Goal: Submit feedback/report problem: Submit feedback/report problem

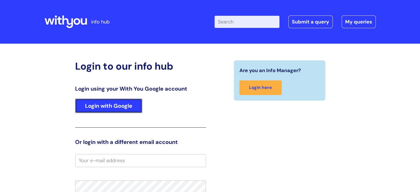
click at [105, 110] on link "Login with Google" at bounding box center [108, 106] width 67 height 14
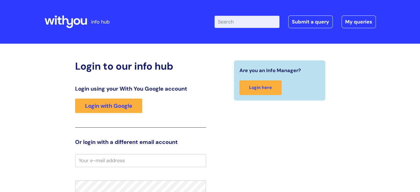
click at [251, 18] on input "Enter your search term here..." at bounding box center [246, 22] width 65 height 12
type input "brand centre"
click button "Search" at bounding box center [0, 0] width 0 height 0
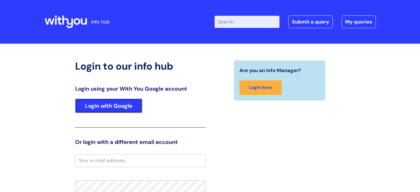
click at [108, 103] on link "Login with Google" at bounding box center [108, 106] width 67 height 14
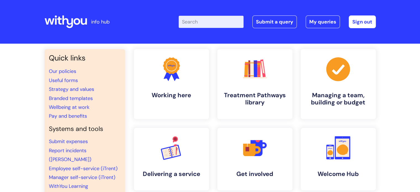
click at [204, 24] on input "Enter your search term here..." at bounding box center [211, 22] width 65 height 12
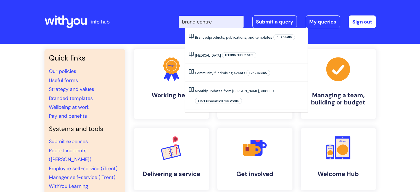
type input "brand centre"
click button "Search" at bounding box center [0, 0] width 0 height 0
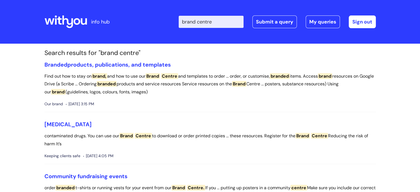
click at [246, 84] on span "Brand" at bounding box center [239, 84] width 14 height 6
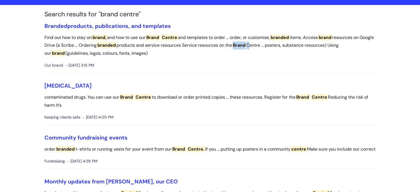
scroll to position [39, 0]
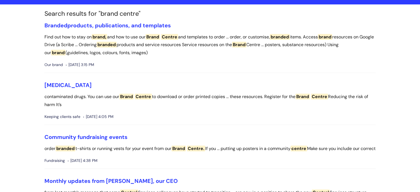
click at [101, 38] on span "brand," at bounding box center [99, 37] width 15 height 6
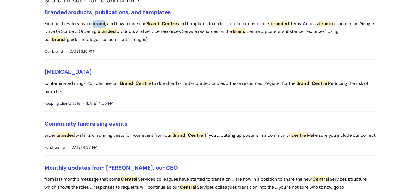
scroll to position [0, 0]
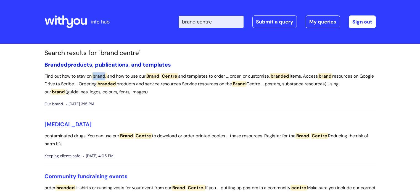
click at [134, 64] on link "Branded products, publications, and templates" at bounding box center [107, 64] width 126 height 7
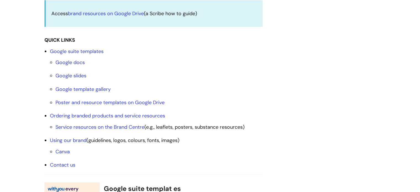
scroll to position [173, 0]
click at [87, 115] on link "Ordering branded products and service resources" at bounding box center [107, 115] width 115 height 7
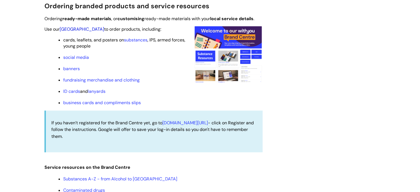
click at [77, 27] on link "Brand Centre" at bounding box center [82, 29] width 44 height 6
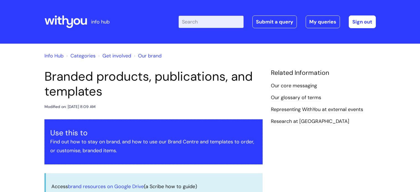
scroll to position [536, 0]
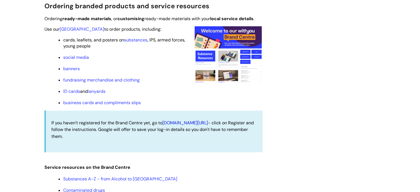
click at [174, 126] on link "withyoubrand.org.uk/auth/login" at bounding box center [185, 123] width 46 height 6
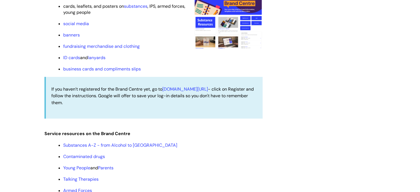
scroll to position [570, 0]
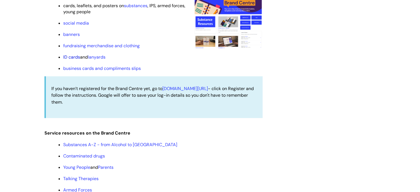
click at [70, 57] on link "ID cards" at bounding box center [71, 57] width 17 height 6
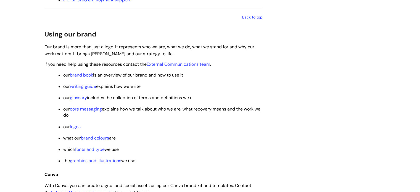
scroll to position [772, 0]
click at [186, 67] on link "External Communications team" at bounding box center [178, 64] width 63 height 6
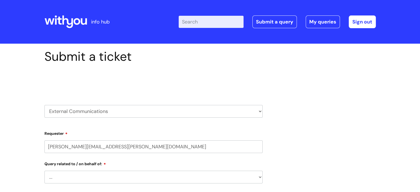
select select "80004286567"
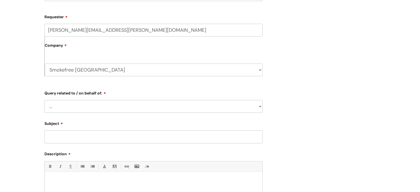
scroll to position [118, 0]
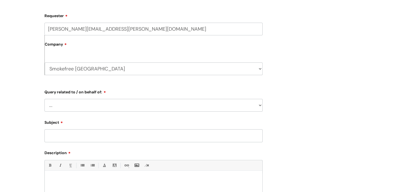
click at [258, 105] on select "... Brand or Brand Centre Website Queries (all regions) All Scottish Services I…" at bounding box center [153, 105] width 218 height 13
select select "Brand or Brand Centre"
click at [44, 99] on select "... Brand or Brand Centre Website Queries (all regions) All Scottish Services I…" at bounding box center [153, 105] width 218 height 13
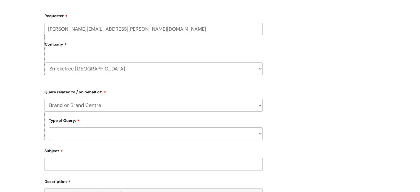
click at [253, 136] on select "... General enquiry" at bounding box center [156, 133] width 214 height 13
select select "General enquiry"
click at [49, 127] on select "... General enquiry" at bounding box center [156, 133] width 214 height 13
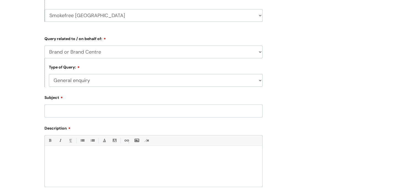
scroll to position [171, 0]
click at [220, 111] on input "Subject" at bounding box center [153, 110] width 218 height 13
type input "Brand Centre Not Accessible"
click at [157, 160] on div at bounding box center [154, 167] width 218 height 38
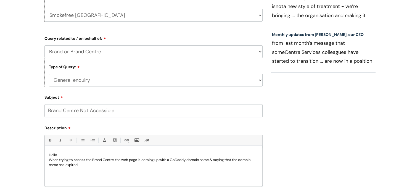
click at [59, 165] on p "When trying to access the Brand Centre, the web page is coming up with a GoDadd…" at bounding box center [153, 162] width 209 height 10
click at [114, 166] on p "When trying to access the Brand Centre, the web page is coming up with a GoDadd…" at bounding box center [153, 162] width 209 height 10
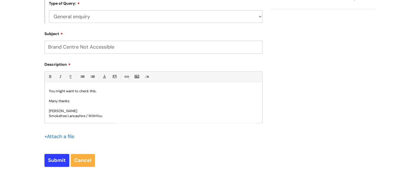
scroll to position [0, 0]
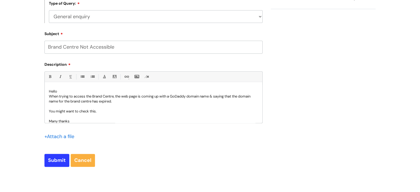
click at [113, 109] on p "You might want to check this." at bounding box center [153, 111] width 209 height 5
click at [53, 164] on input "Submit" at bounding box center [56, 160] width 25 height 13
type input "Please Wait..."
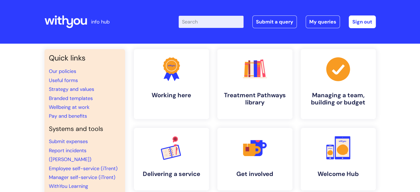
click at [199, 22] on input "Enter your search term here..." at bounding box center [211, 22] width 65 height 12
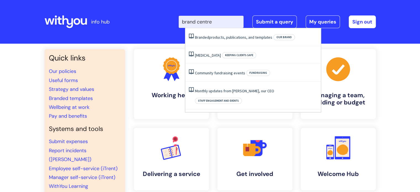
type input "brand centre"
click button "Search" at bounding box center [0, 0] width 0 height 0
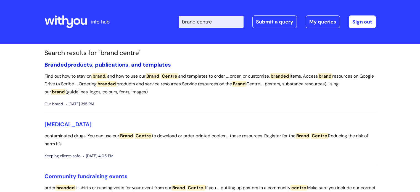
click at [147, 65] on link "Branded products, publications, and templates" at bounding box center [107, 64] width 126 height 7
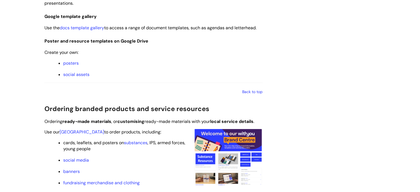
scroll to position [433, 0]
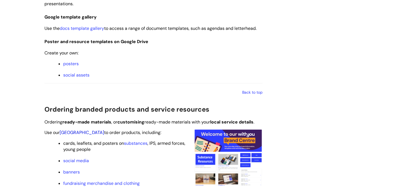
click at [75, 130] on link "Brand Centre" at bounding box center [82, 132] width 44 height 6
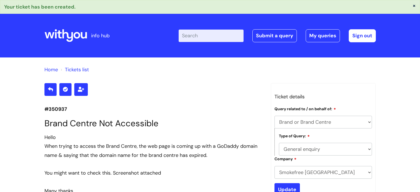
select select "Brand or Brand Centre"
select select "General enquiry"
